Goal: Task Accomplishment & Management: Manage account settings

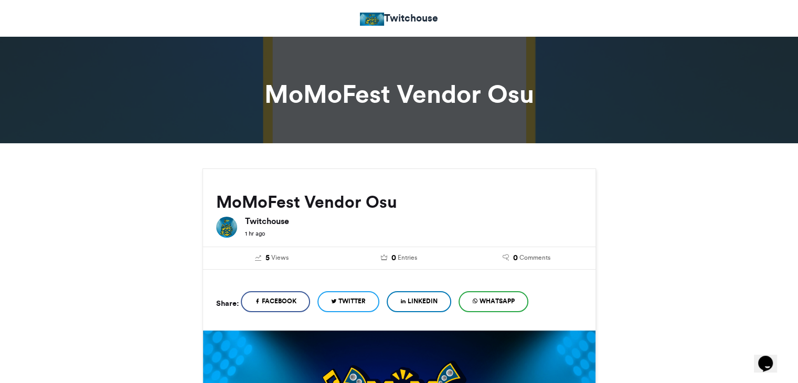
click at [348, 222] on h6 "Twitchouse" at bounding box center [413, 221] width 337 height 8
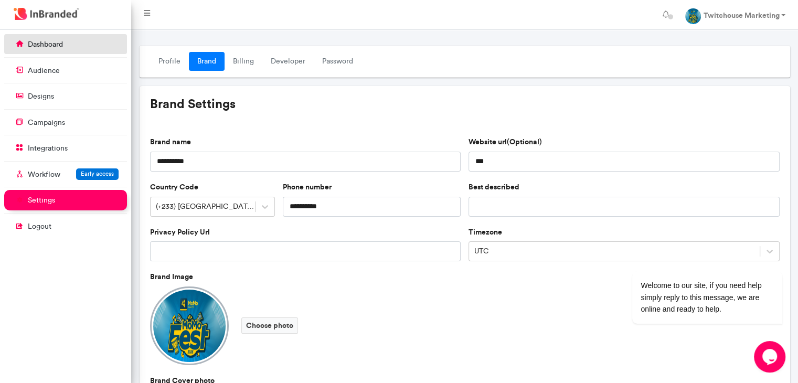
click at [41, 38] on link "dashboard" at bounding box center [65, 44] width 123 height 20
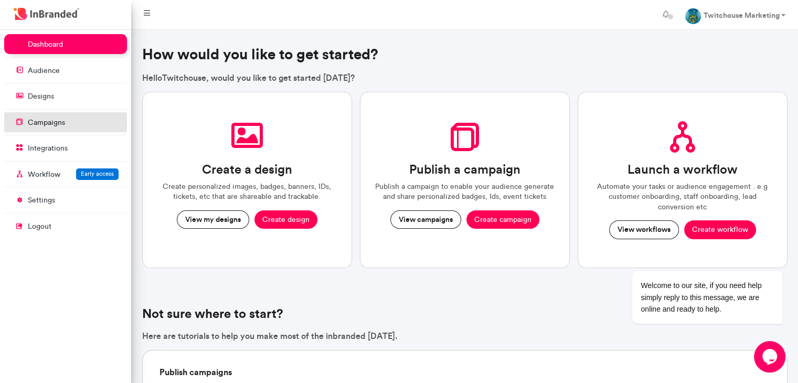
click at [72, 118] on link "campaigns" at bounding box center [65, 122] width 123 height 20
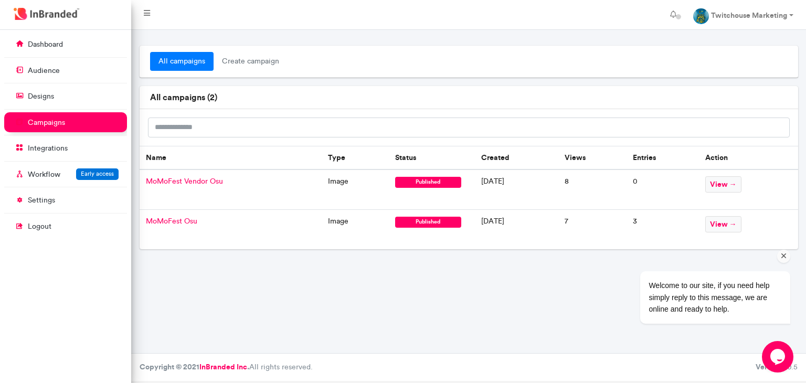
click at [721, 181] on div "Welcome to our site, if you need help simply reply to this message, we are onli…" at bounding box center [701, 253] width 189 height 159
click at [724, 182] on div "Welcome to our site, if you need help simply reply to this message, we are onli…" at bounding box center [701, 253] width 189 height 159
click at [180, 186] on td "MoMoFest Vendor Osu" at bounding box center [231, 189] width 182 height 40
click at [180, 184] on span "MoMoFest Vendor Osu" at bounding box center [184, 181] width 77 height 9
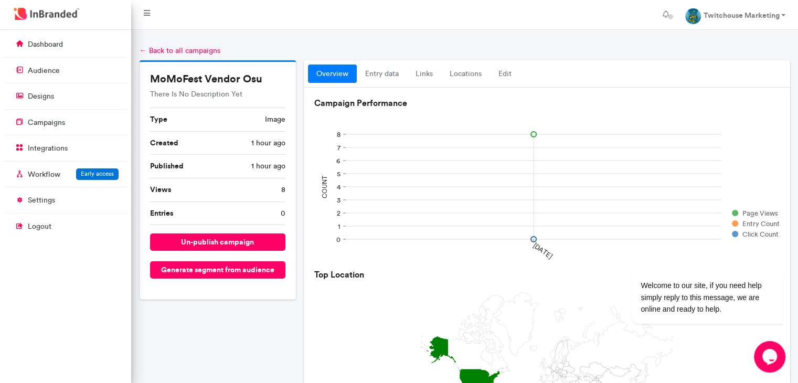
click at [504, 84] on div "overview entry data links locations Edit" at bounding box center [547, 74] width 486 height 28
click at [504, 76] on link "Edit" at bounding box center [505, 74] width 30 height 19
click at [504, 77] on link "Edit" at bounding box center [505, 74] width 30 height 19
click at [384, 71] on link "entry data" at bounding box center [382, 74] width 50 height 19
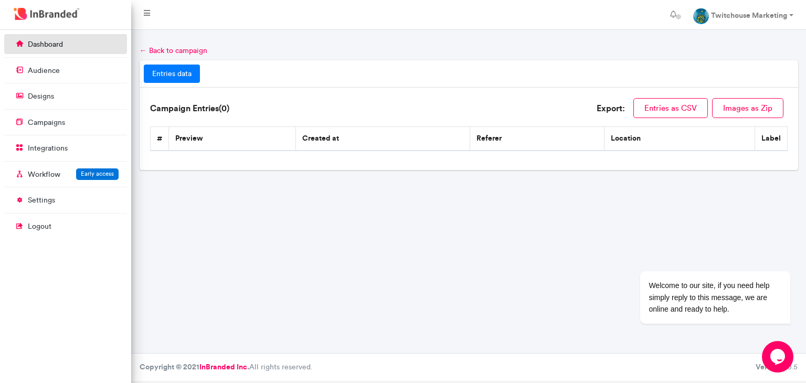
click at [66, 49] on link "dashboard" at bounding box center [65, 44] width 123 height 20
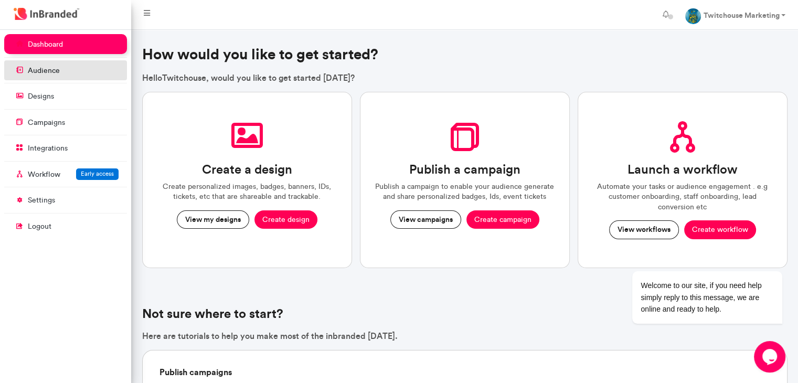
click at [65, 70] on link "audience" at bounding box center [65, 70] width 123 height 20
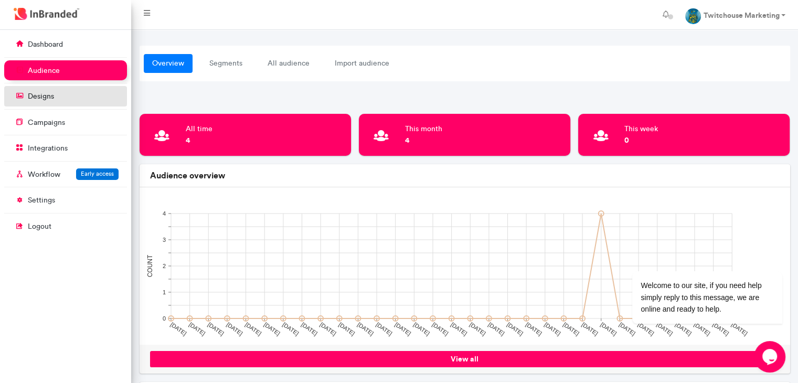
click at [52, 105] on link "designs" at bounding box center [65, 96] width 123 height 20
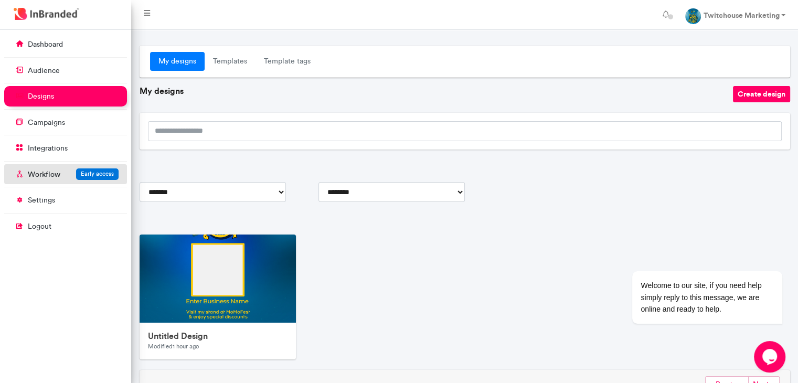
scroll to position [51, 0]
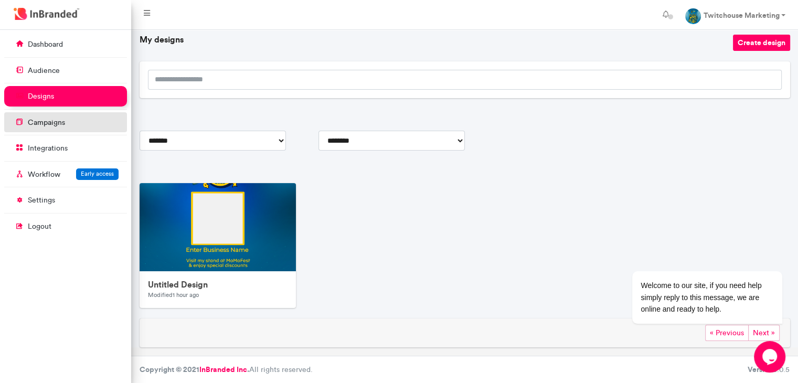
click at [90, 127] on link "campaigns" at bounding box center [65, 122] width 123 height 20
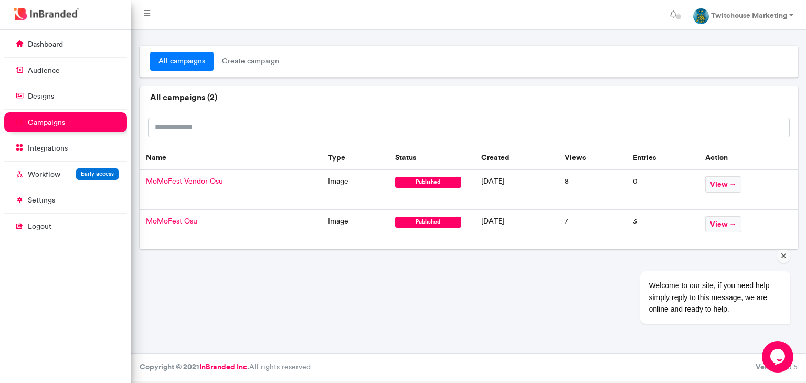
click at [721, 222] on div "Welcome to our site, if you need help simply reply to this message, we are onli…" at bounding box center [701, 253] width 189 height 159
click at [785, 259] on icon "Chat attention grabber" at bounding box center [783, 255] width 9 height 9
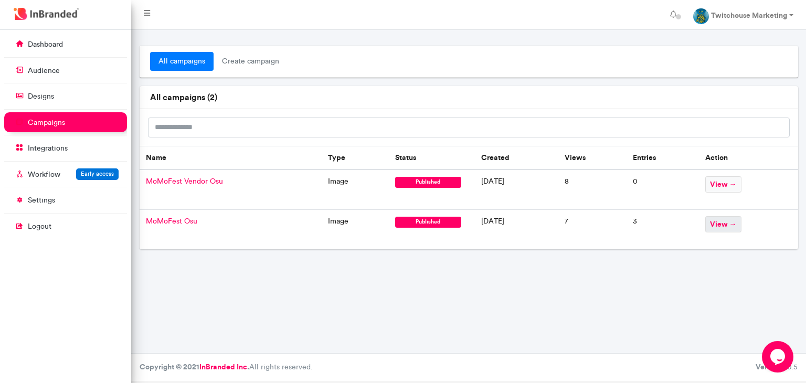
click at [737, 228] on span "view →" at bounding box center [723, 224] width 36 height 16
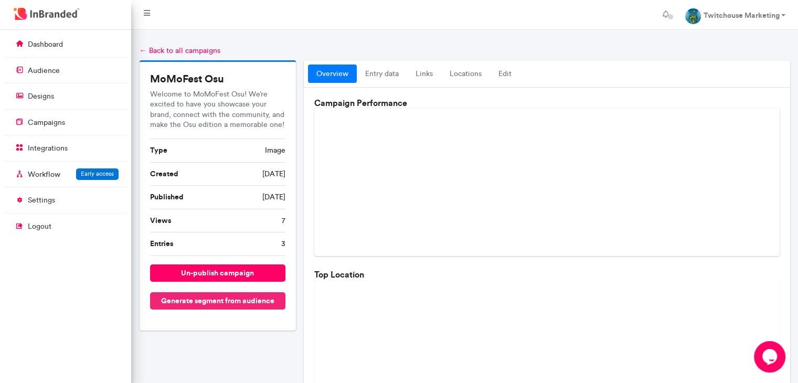
click at [198, 300] on button "Generate segment from audience" at bounding box center [218, 300] width 136 height 17
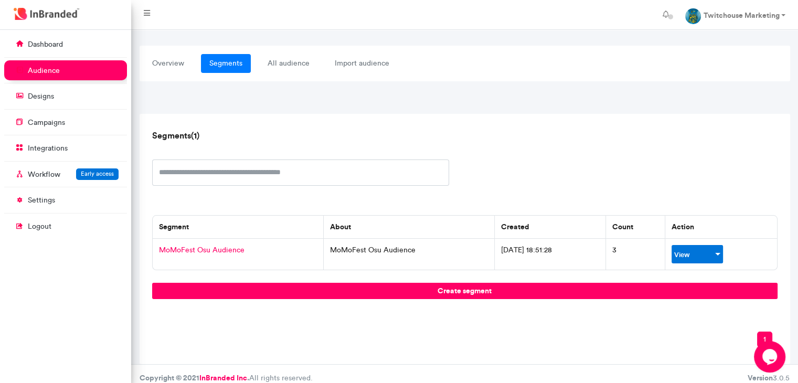
click at [720, 254] on span at bounding box center [717, 254] width 5 height 3
click at [705, 254] on link "View" at bounding box center [694, 254] width 41 height 8
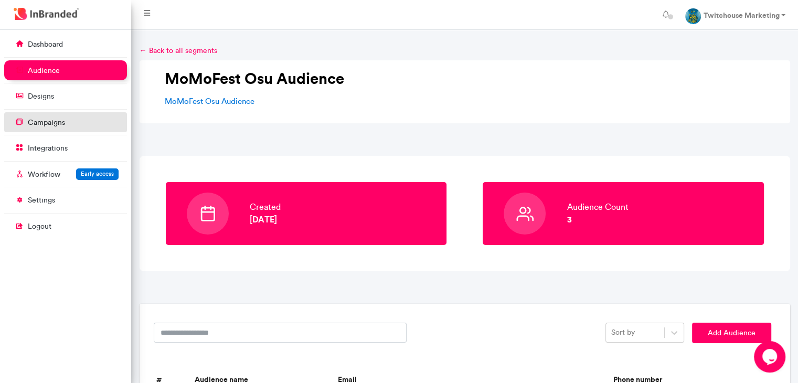
click at [46, 122] on p "campaigns" at bounding box center [46, 123] width 37 height 10
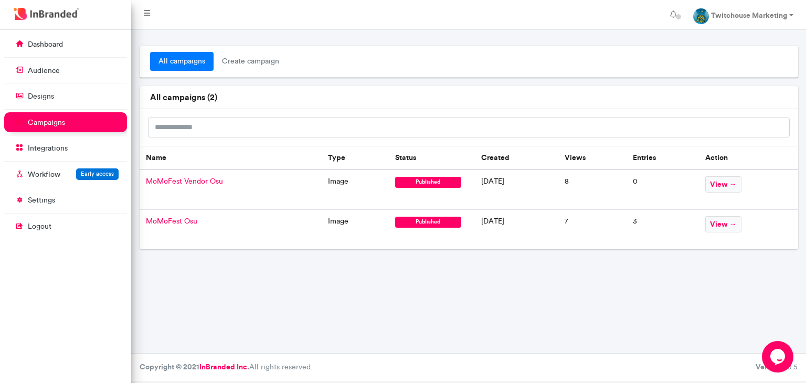
drag, startPoint x: 743, startPoint y: 225, endPoint x: 720, endPoint y: 265, distance: 46.5
click at [720, 265] on div "all campaigns create campaign all campaigns ( 2 ) Name Type Status Created View…" at bounding box center [468, 191] width 675 height 323
click at [203, 181] on span "MoMoFest Vendor Osu" at bounding box center [184, 181] width 77 height 9
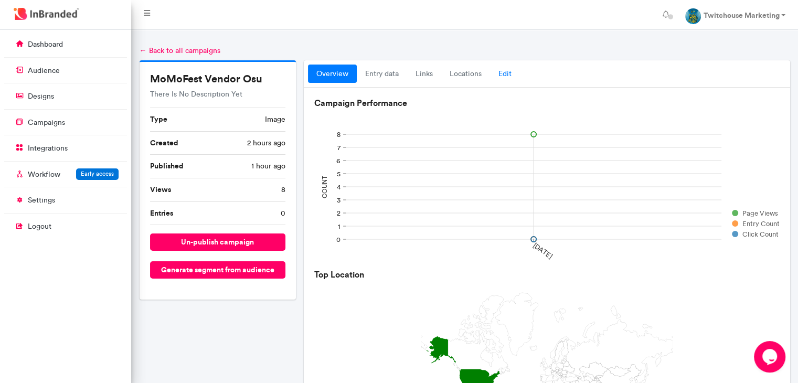
click at [504, 77] on link "Edit" at bounding box center [505, 74] width 30 height 19
click at [475, 72] on link "locations" at bounding box center [465, 74] width 49 height 19
click at [425, 66] on link "links" at bounding box center [424, 74] width 34 height 19
click at [383, 74] on link "entry data" at bounding box center [382, 74] width 50 height 19
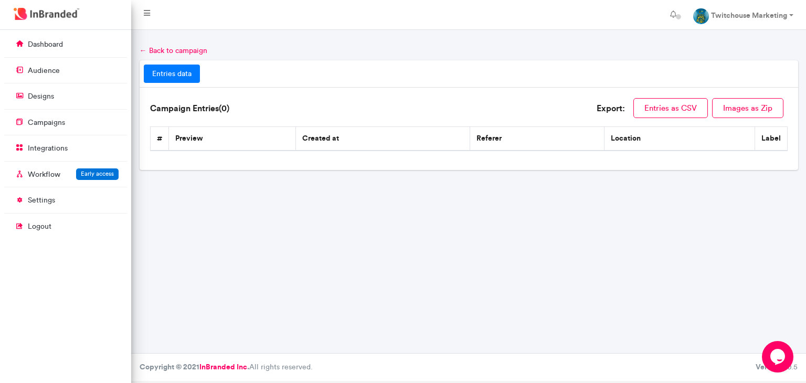
click at [408, 173] on div "entries data Campaign Entries( 0 ) Export: Entries as CSV Images as Zip # previ…" at bounding box center [468, 119] width 666 height 118
click at [172, 48] on link "← Back to campaign" at bounding box center [174, 50] width 68 height 9
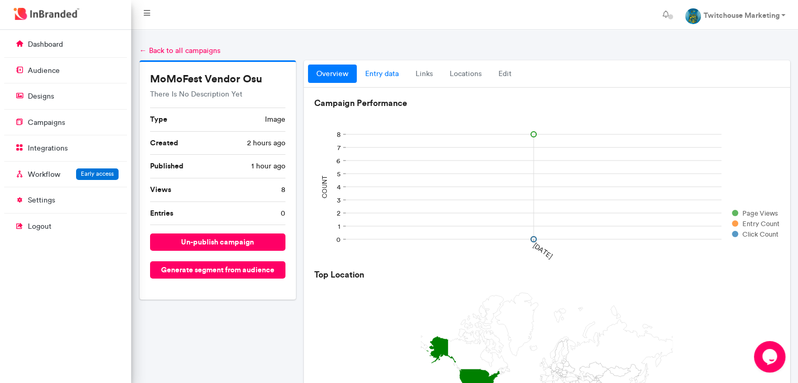
click at [386, 68] on link "entry data" at bounding box center [382, 74] width 50 height 19
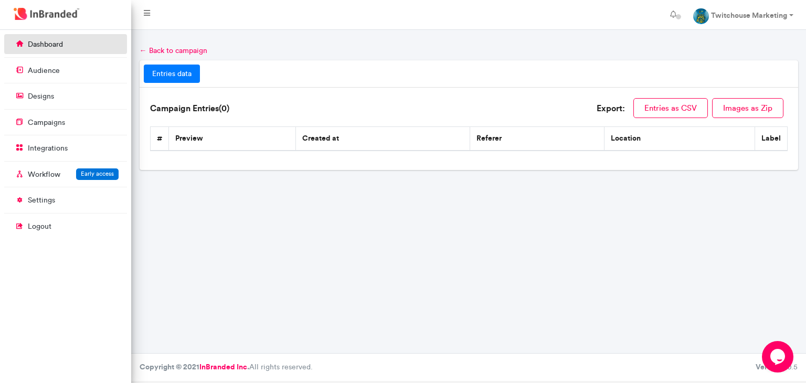
click at [101, 40] on link "dashboard" at bounding box center [65, 44] width 123 height 20
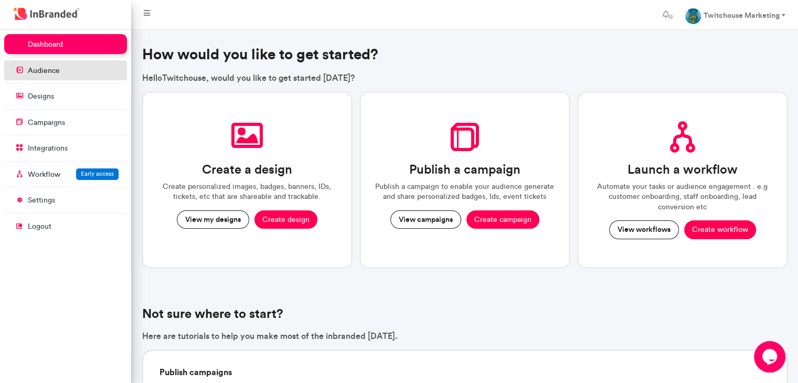
click at [82, 72] on link "audience" at bounding box center [65, 70] width 123 height 20
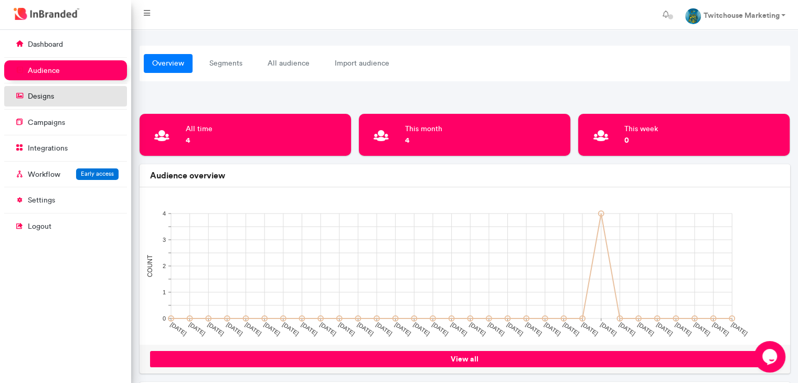
click at [84, 93] on link "designs" at bounding box center [65, 96] width 123 height 20
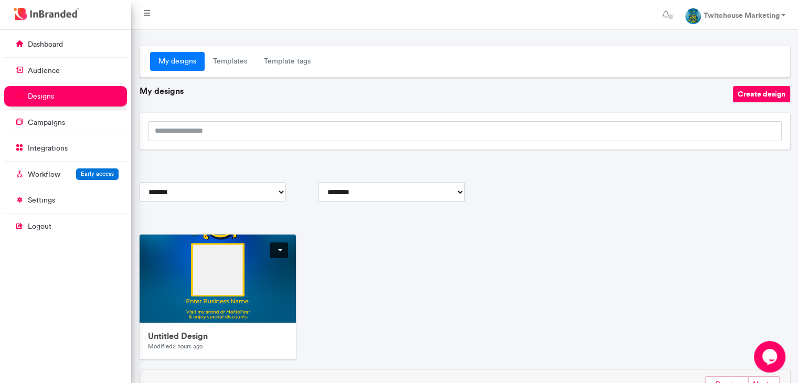
scroll to position [51, 0]
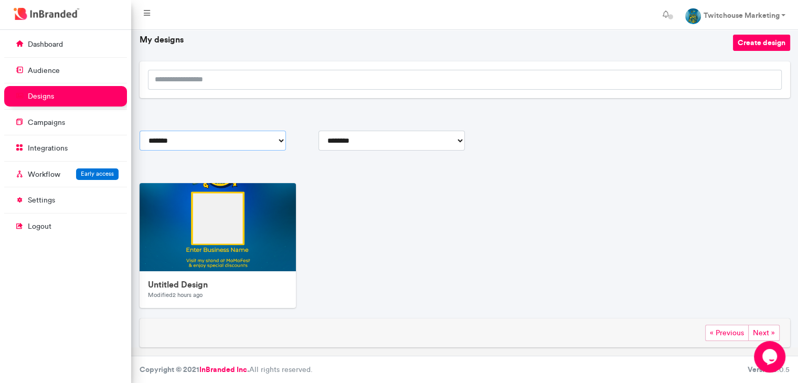
click at [281, 136] on select "**********" at bounding box center [213, 141] width 146 height 20
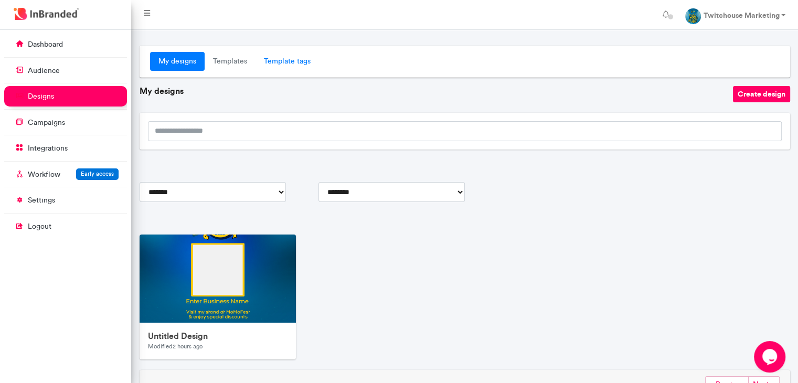
click at [289, 65] on link "Template tags" at bounding box center [287, 61] width 63 height 19
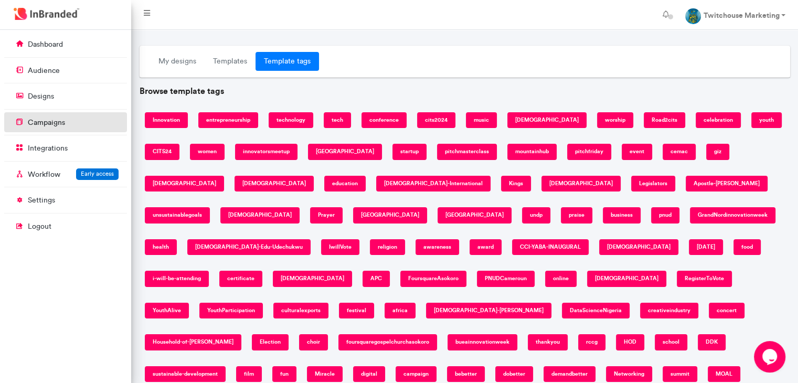
click at [71, 118] on link "campaigns" at bounding box center [65, 122] width 123 height 20
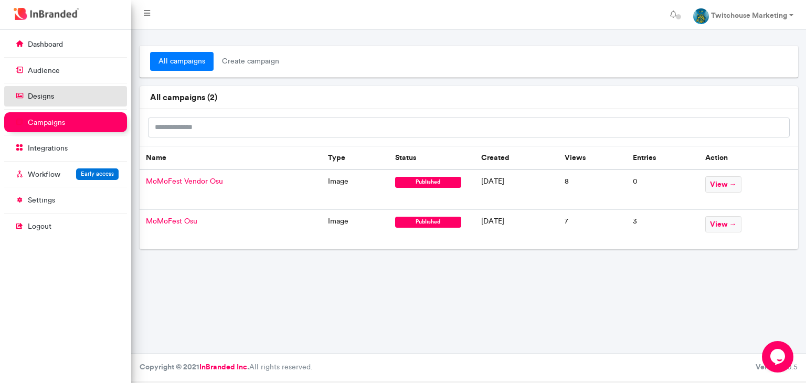
click at [88, 103] on link "designs" at bounding box center [65, 96] width 123 height 20
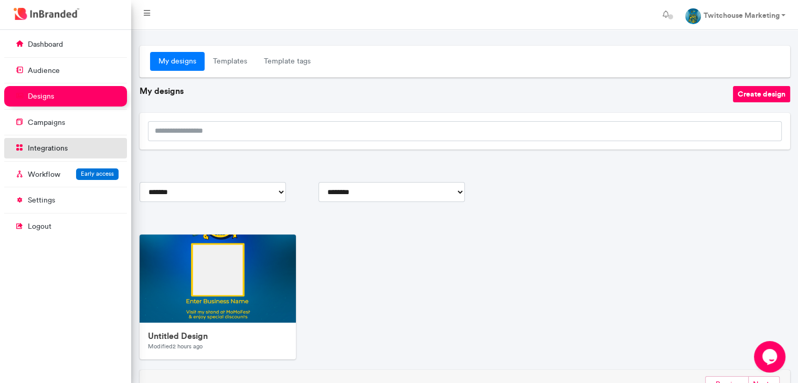
click at [81, 147] on link "integrations" at bounding box center [65, 148] width 123 height 20
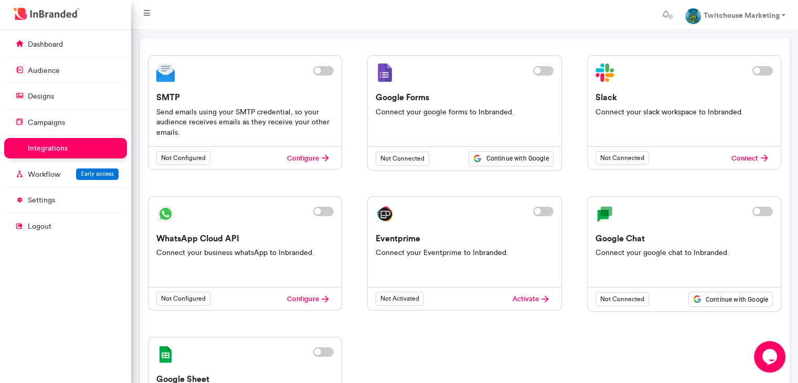
scroll to position [31, 0]
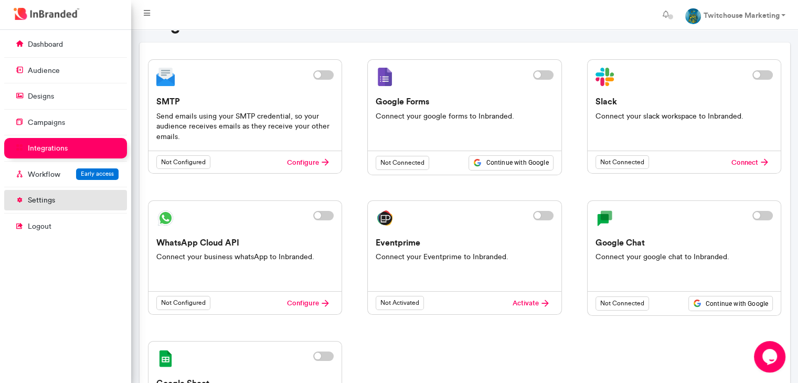
click at [45, 200] on p "settings" at bounding box center [41, 200] width 27 height 10
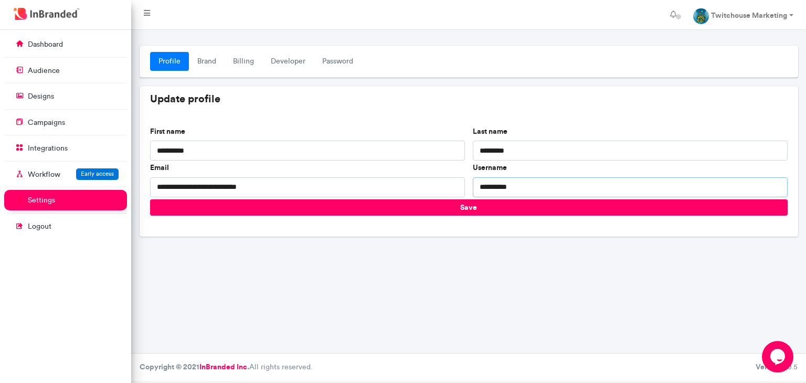
click at [501, 185] on input "**********" at bounding box center [630, 187] width 315 height 20
type input "*"
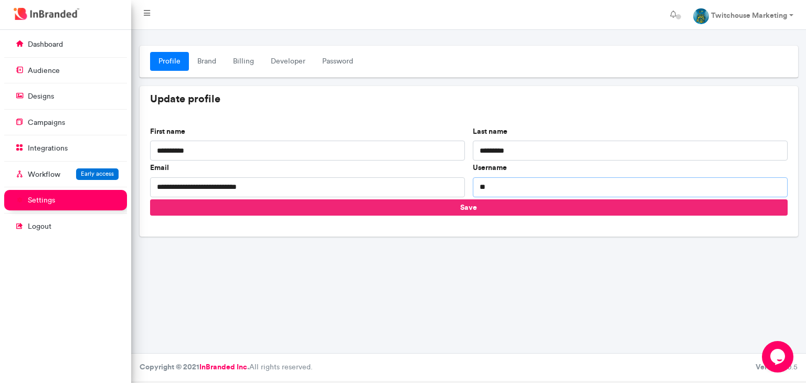
type input "*"
type input "**********"
click at [461, 208] on button "Save" at bounding box center [468, 207] width 637 height 16
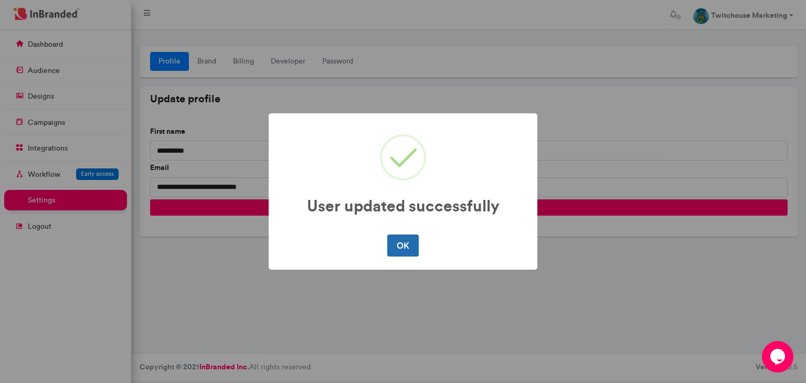
click at [395, 246] on button "OK" at bounding box center [402, 246] width 31 height 22
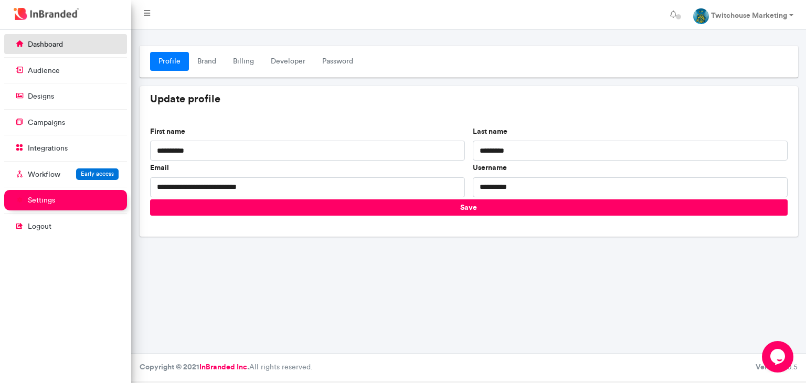
click at [74, 42] on link "dashboard" at bounding box center [65, 44] width 123 height 20
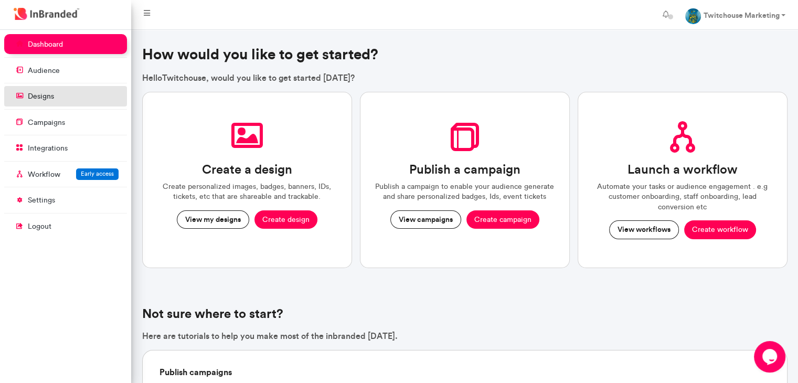
click at [55, 101] on link "designs" at bounding box center [65, 96] width 123 height 20
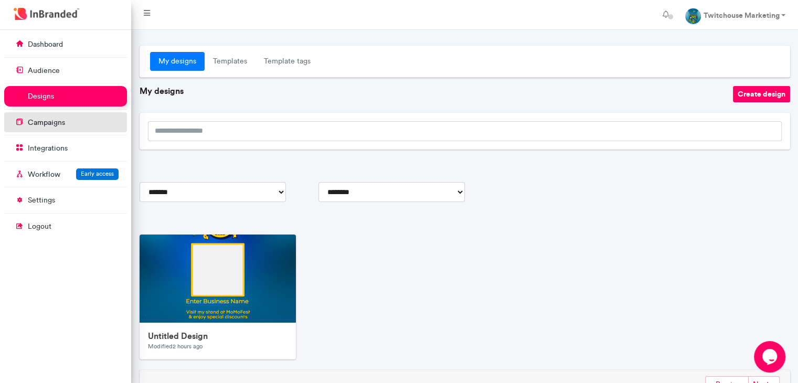
click at [60, 120] on p "campaigns" at bounding box center [46, 123] width 37 height 10
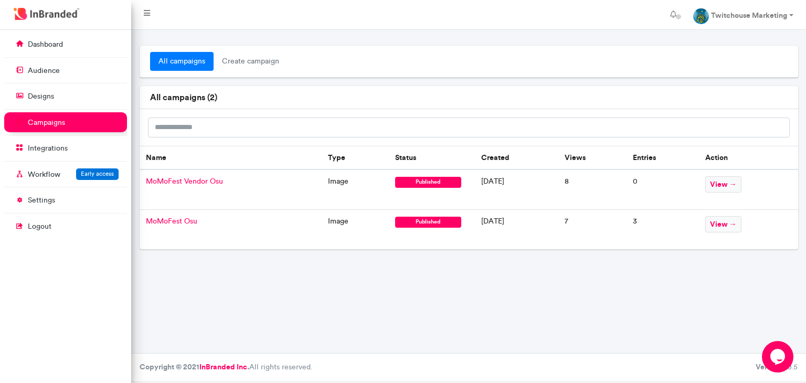
click at [283, 297] on div "all campaigns create campaign all campaigns ( 2 ) Name Type Status Created View…" at bounding box center [468, 191] width 675 height 323
click at [727, 187] on span "view →" at bounding box center [723, 184] width 36 height 16
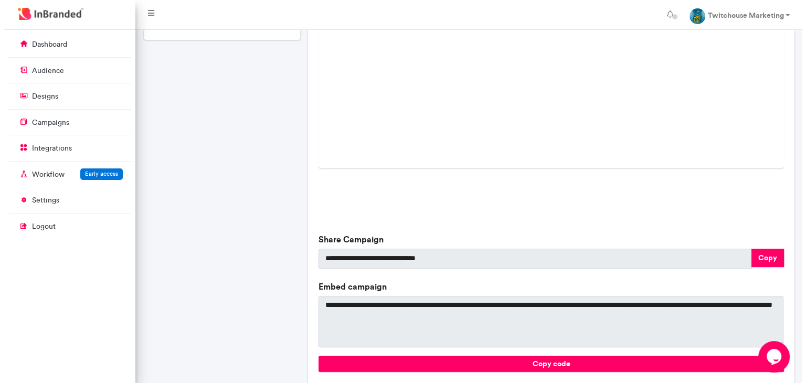
scroll to position [320, 0]
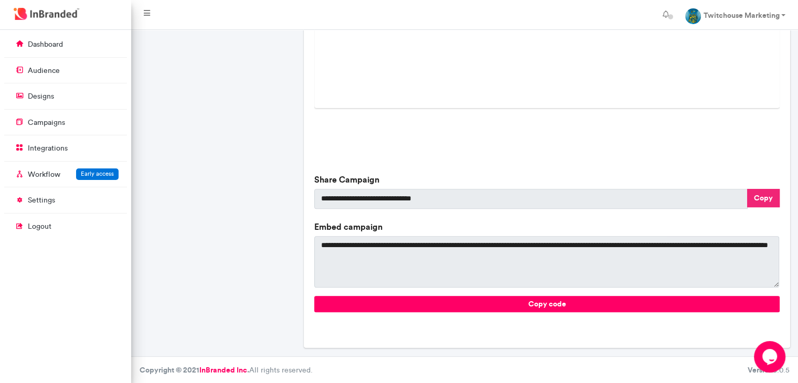
click at [770, 195] on button "Copy" at bounding box center [763, 198] width 33 height 18
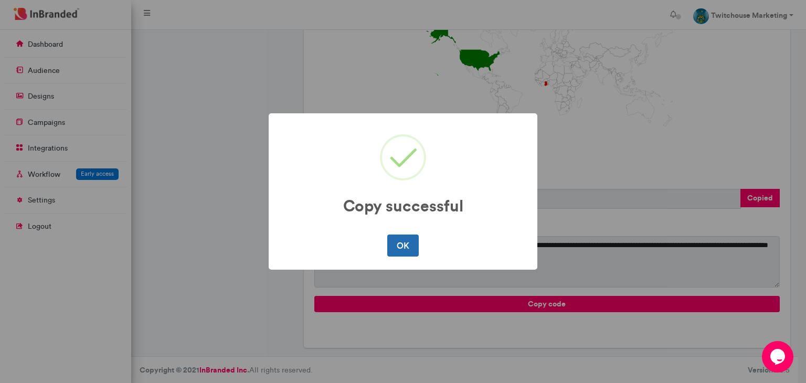
click at [393, 248] on button "OK" at bounding box center [402, 246] width 31 height 22
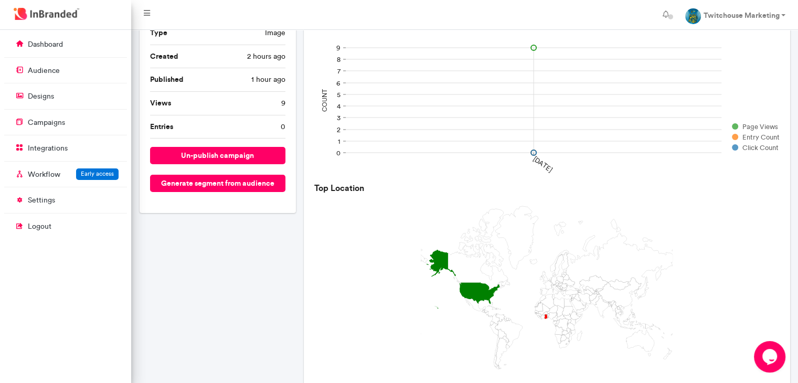
scroll to position [0, 0]
